Goal: Register for event/course

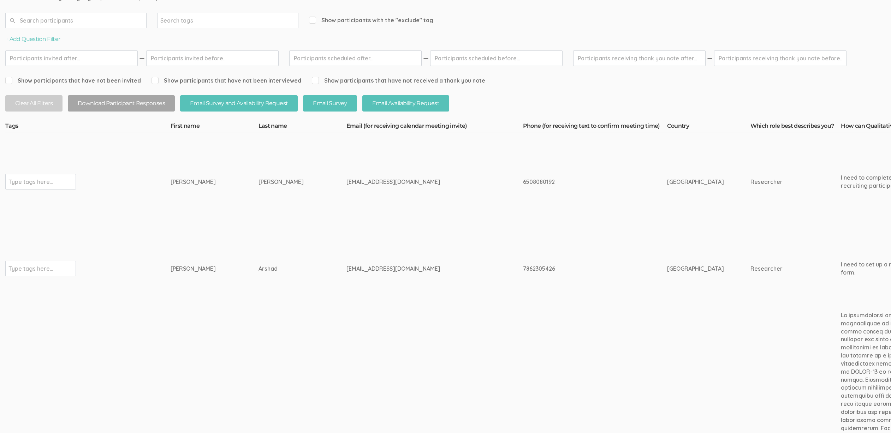
scroll to position [179, 0]
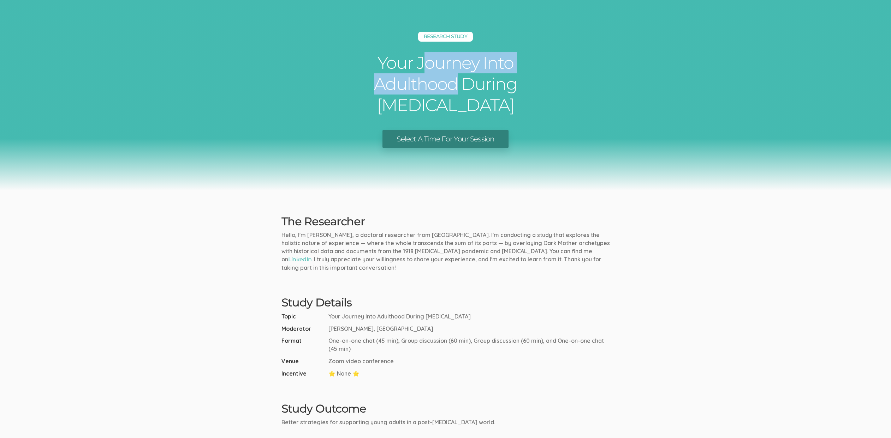
drag, startPoint x: 421, startPoint y: 58, endPoint x: 426, endPoint y: 81, distance: 23.3
click at [426, 81] on h1 "Your Journey Into Adulthood During COVID" at bounding box center [446, 84] width 212 height 64
drag, startPoint x: 419, startPoint y: 64, endPoint x: 427, endPoint y: 86, distance: 23.7
click at [427, 86] on h1 "Your Journey Into Adulthood During [MEDICAL_DATA]" at bounding box center [446, 84] width 212 height 64
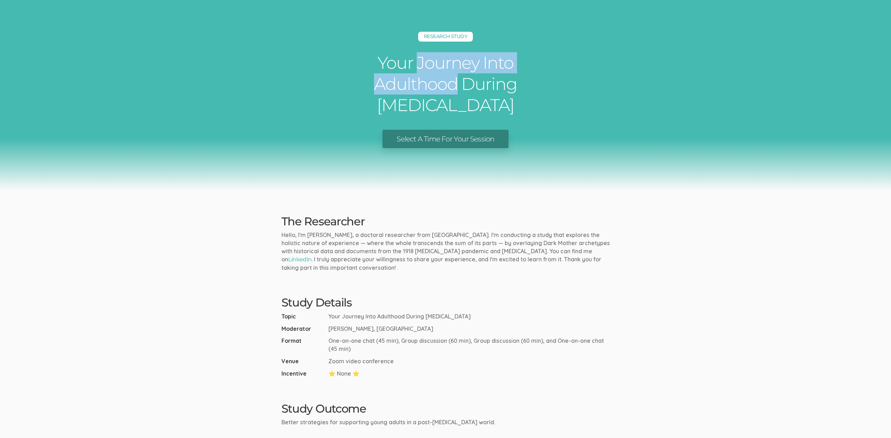
copy h1 "Journey Into Adulthood"
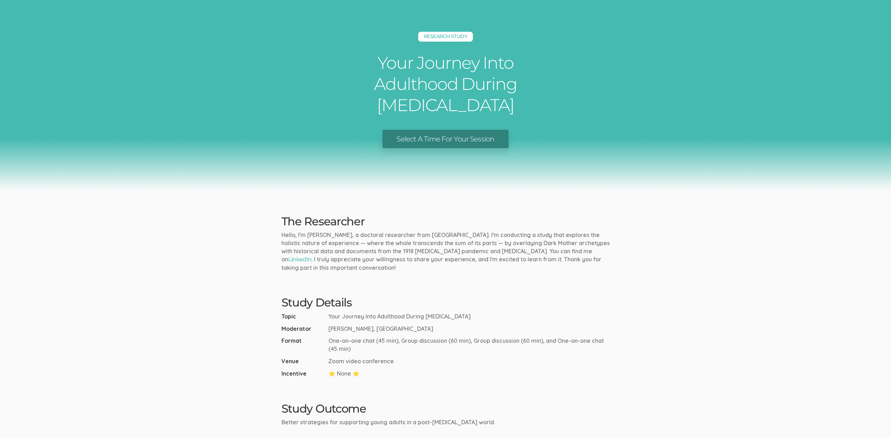
click at [557, 79] on div "Research Study Your Journey Into Adulthood During COVID Select A Time For Your …" at bounding box center [445, 95] width 891 height 191
click at [437, 130] on link "Select A Time For Your Session" at bounding box center [445, 139] width 126 height 19
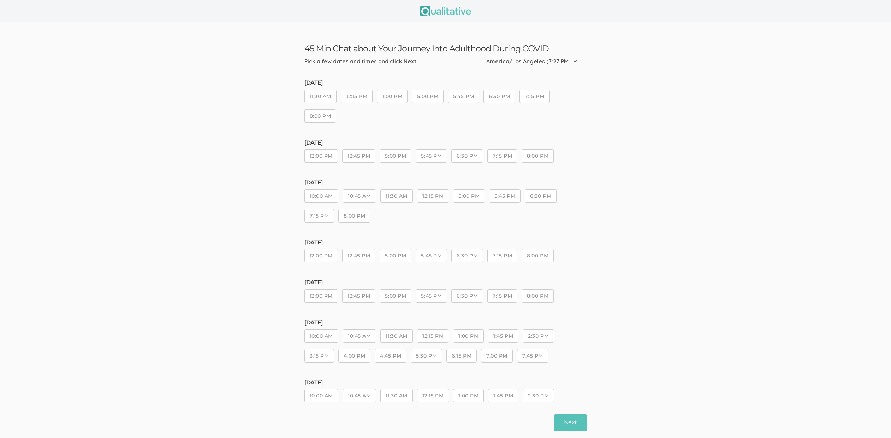
click at [385, 195] on button "11:30 AM" at bounding box center [396, 196] width 32 height 13
click at [571, 428] on button "Next" at bounding box center [570, 423] width 32 height 17
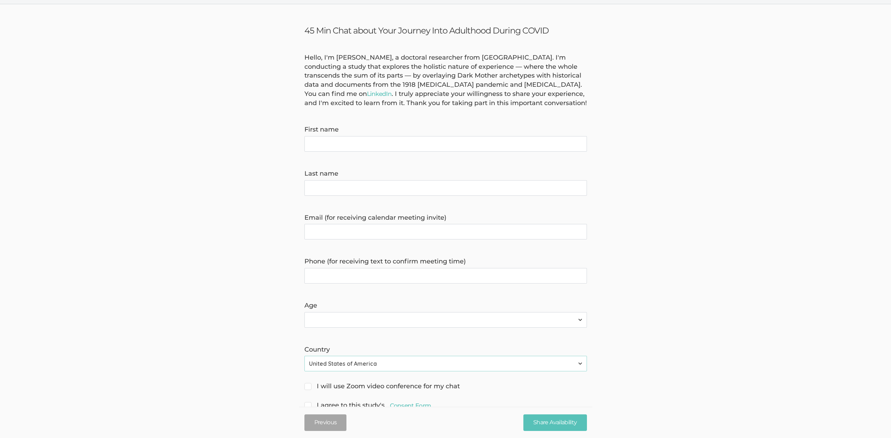
scroll to position [26, 0]
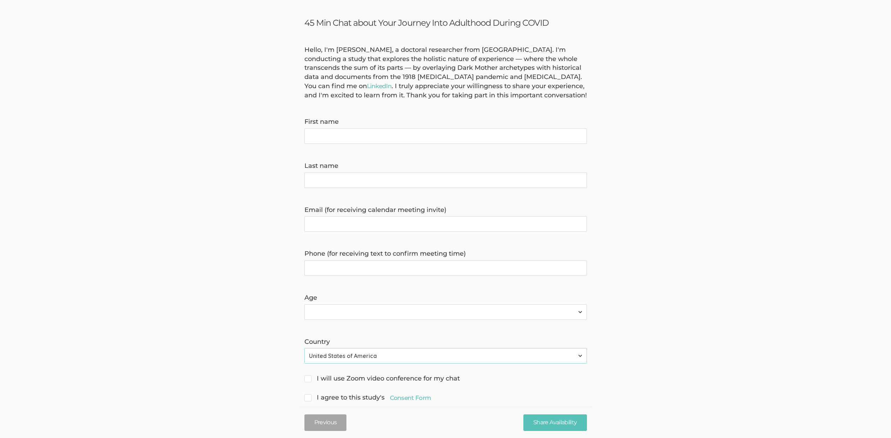
click at [194, 306] on form "Hello, I'm [PERSON_NAME], a doctoral researcher from [GEOGRAPHIC_DATA]. I'm con…" at bounding box center [445, 225] width 891 height 358
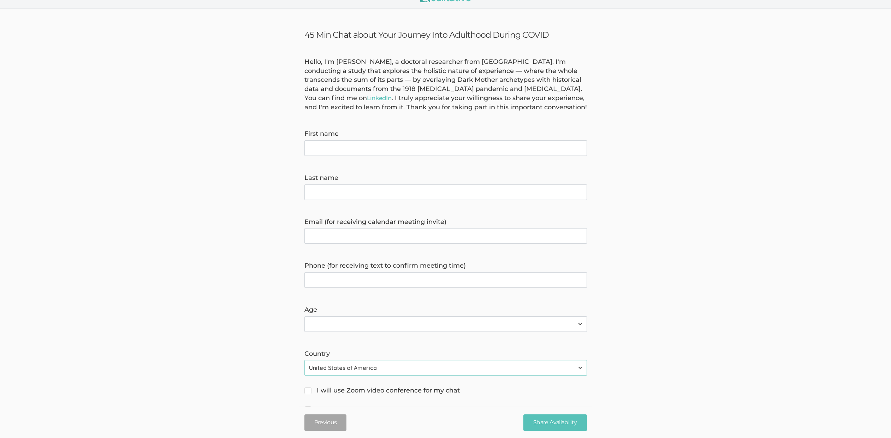
scroll to position [0, 0]
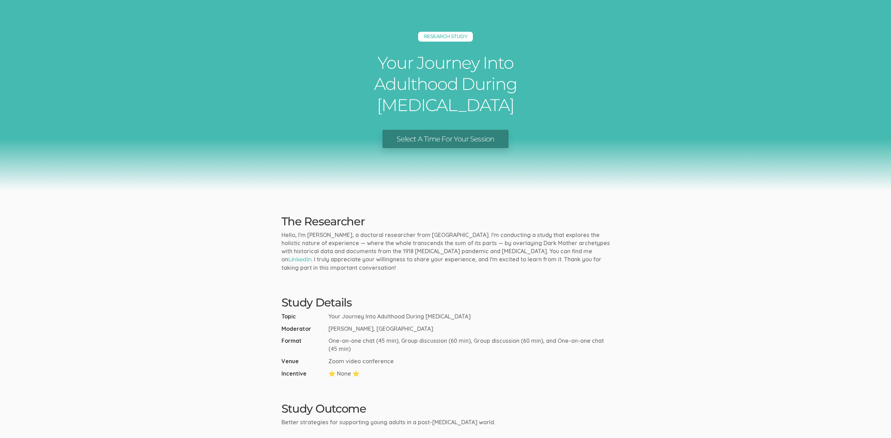
drag, startPoint x: 329, startPoint y: 295, endPoint x: 456, endPoint y: 295, distance: 127.1
click at [456, 313] on li "Topic Your Journey Into Adulthood During [MEDICAL_DATA]" at bounding box center [445, 317] width 328 height 8
copy span "Your Journey Into Adulthood During [MEDICAL_DATA]"
click at [465, 255] on ui-view "Research Study Your Journey Into Adulthood During [MEDICAL_DATA] Select A Time …" at bounding box center [445, 322] width 891 height 644
click at [450, 253] on ui-view "Research Study Your Journey Into Adulthood During [MEDICAL_DATA] Select A Time …" at bounding box center [445, 322] width 891 height 644
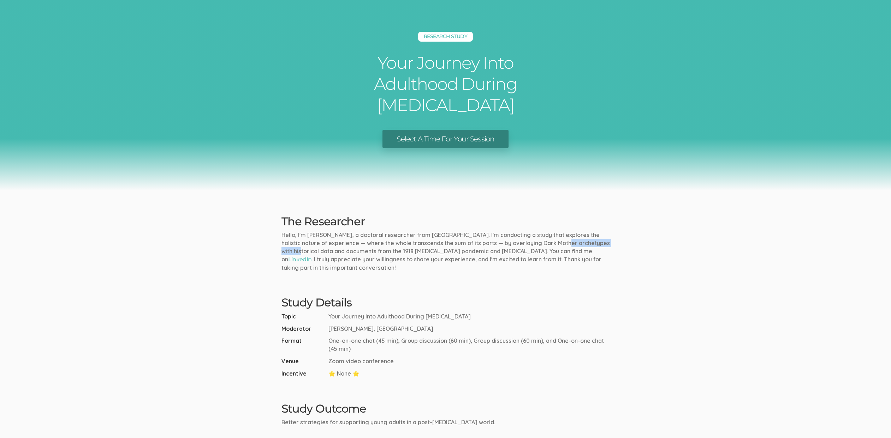
drag, startPoint x: 539, startPoint y: 221, endPoint x: 608, endPoint y: 225, distance: 68.9
click at [608, 231] on p "Hello, I'm [PERSON_NAME], a doctoral researcher from [GEOGRAPHIC_DATA]. I'm con…" at bounding box center [445, 251] width 328 height 41
copy p "Dark Mother archetypes"
click at [388, 231] on p "Hello, I'm [PERSON_NAME], a doctoral researcher from [GEOGRAPHIC_DATA]. I'm con…" at bounding box center [445, 251] width 328 height 41
click at [364, 337] on span "One-on-one chat (45 min), Group discussion (60 min), Group discussion (60 min),…" at bounding box center [468, 345] width 281 height 16
